Goal: Transaction & Acquisition: Purchase product/service

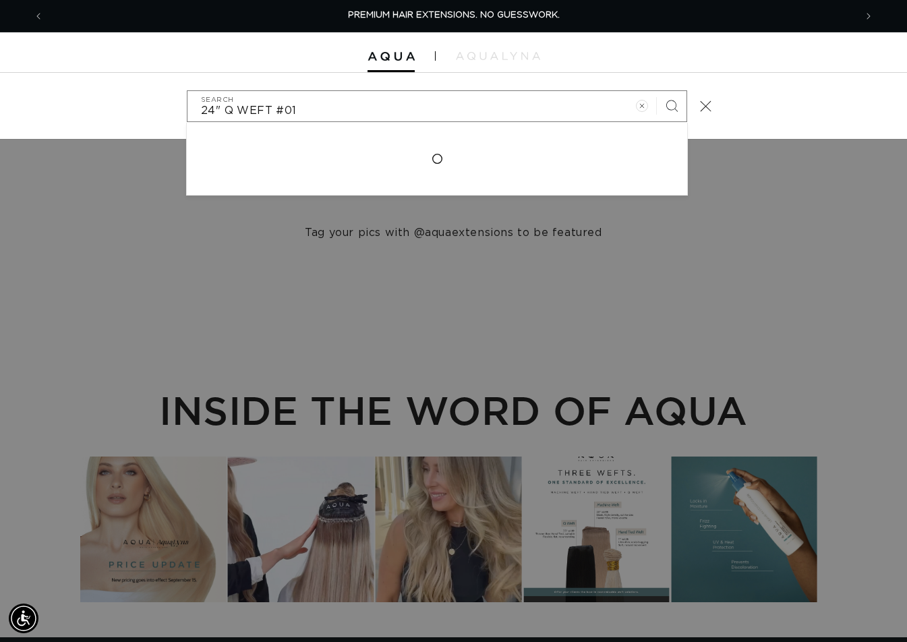
type input "24" Q WEFT #01"
click at [657, 91] on button "Search" at bounding box center [672, 106] width 30 height 30
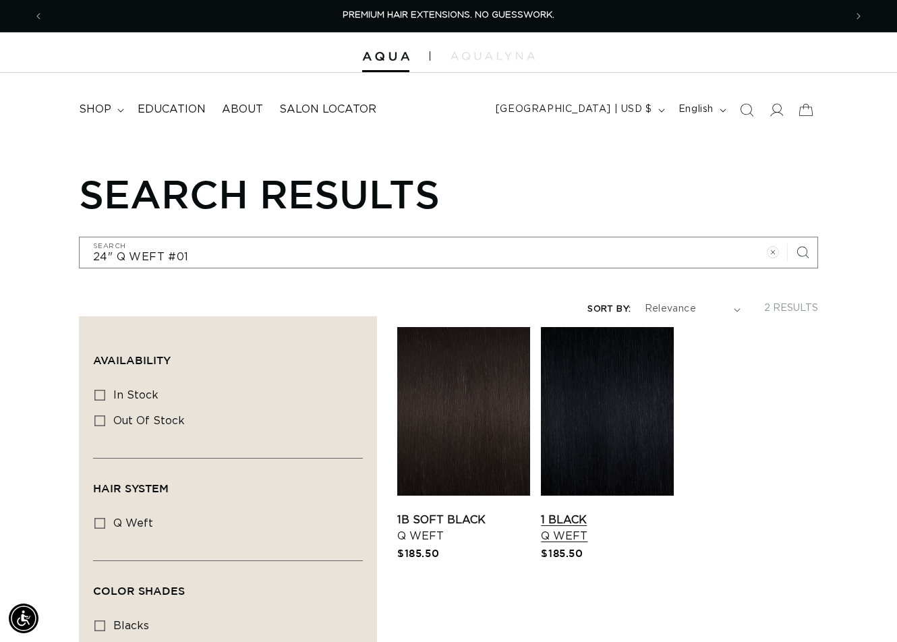
click at [575, 512] on link "1 Black Q Weft" at bounding box center [607, 528] width 133 height 32
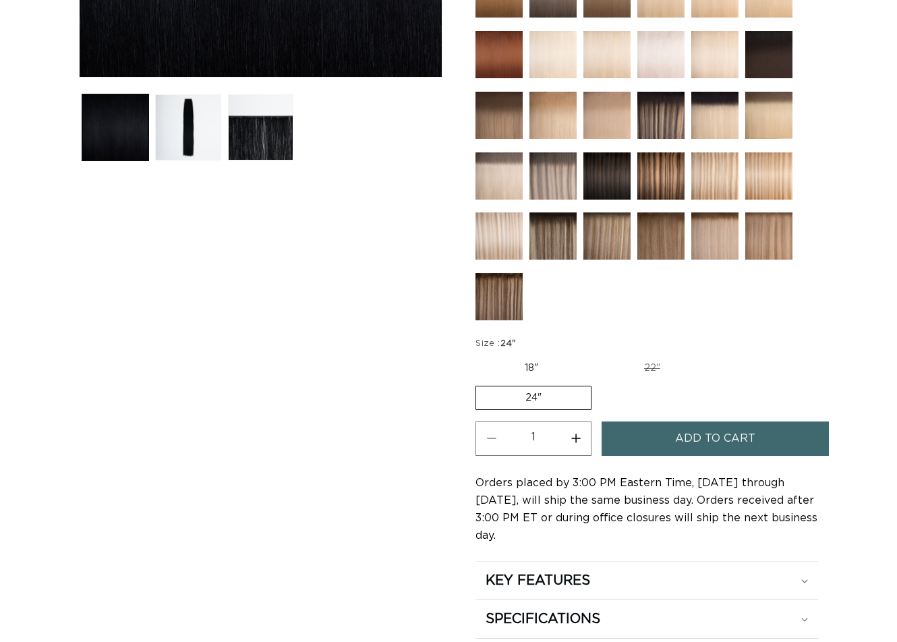
scroll to position [472, 0]
click at [678, 431] on span "Add to cart" at bounding box center [715, 438] width 80 height 34
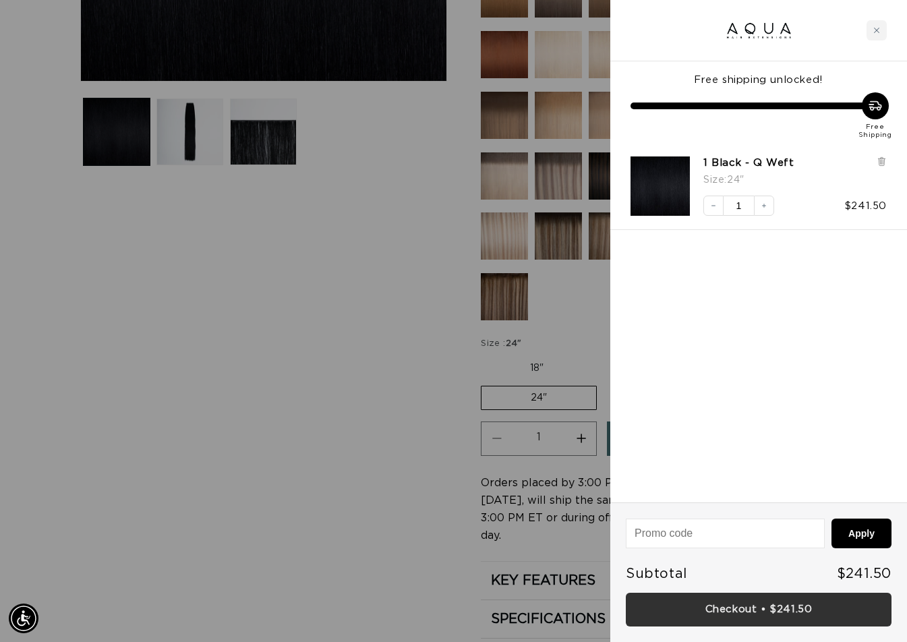
click at [749, 615] on link "Checkout • $241.50" at bounding box center [759, 610] width 266 height 34
